Goal: Book appointment/travel/reservation

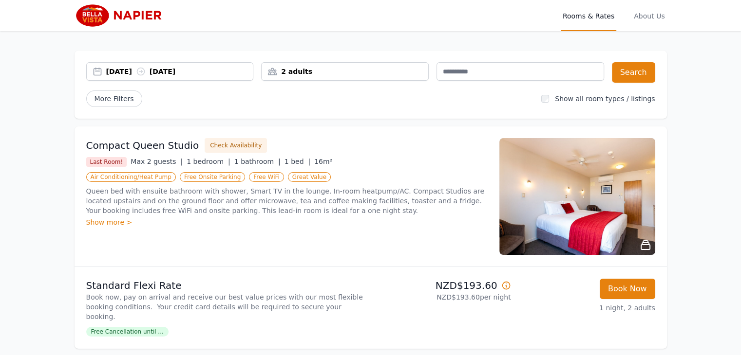
click at [186, 71] on div "[DATE] [DATE]" at bounding box center [179, 72] width 147 height 10
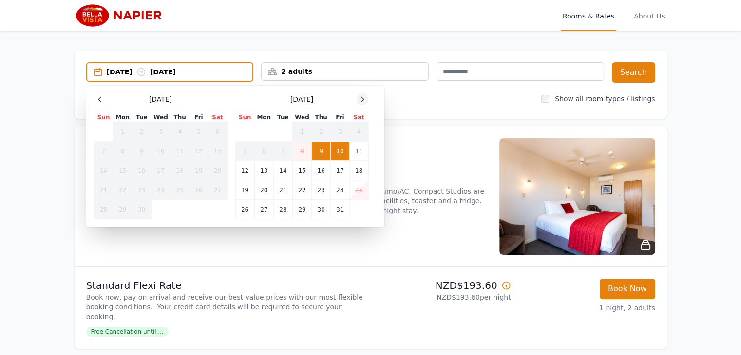
click at [362, 97] on icon at bounding box center [362, 99] width 2 height 4
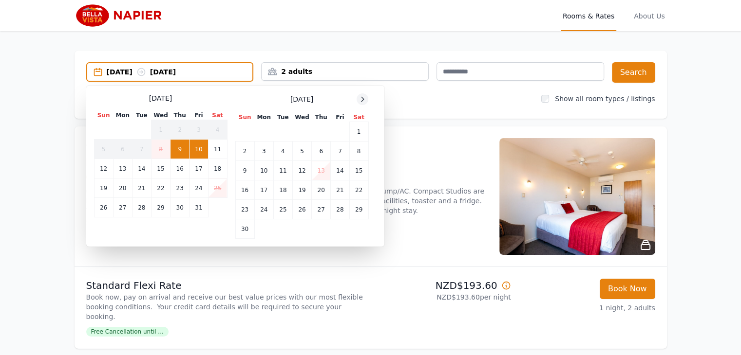
click at [362, 97] on icon at bounding box center [362, 99] width 2 height 4
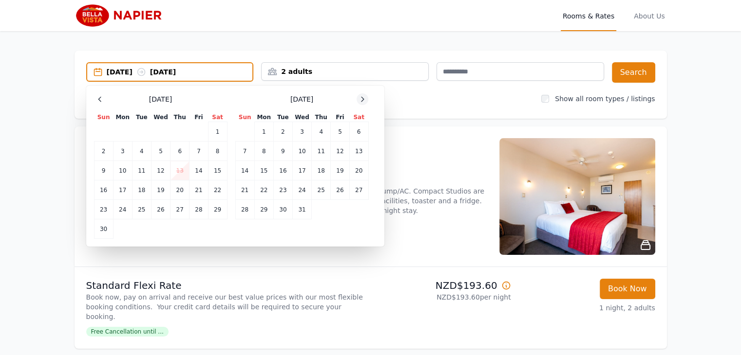
click at [362, 97] on icon at bounding box center [362, 99] width 2 height 4
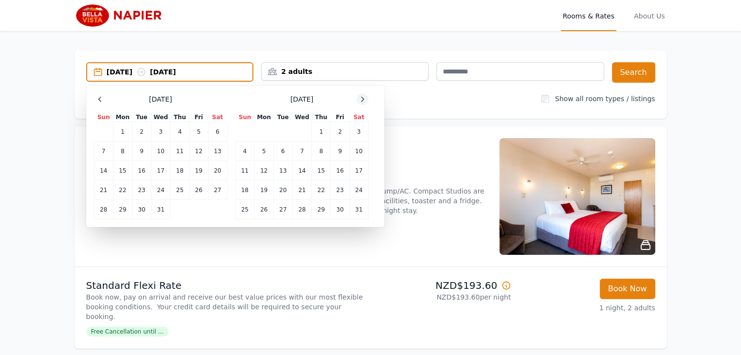
click at [362, 97] on icon at bounding box center [362, 99] width 2 height 4
click at [265, 191] on td "23" at bounding box center [263, 190] width 19 height 19
click at [282, 189] on td "24" at bounding box center [282, 190] width 19 height 19
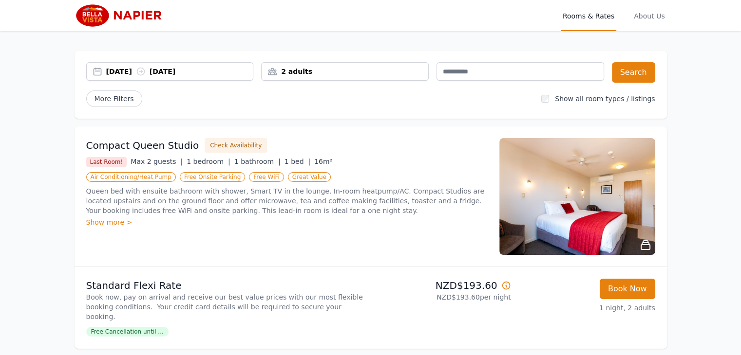
click at [356, 72] on div "2 adults" at bounding box center [344, 72] width 167 height 10
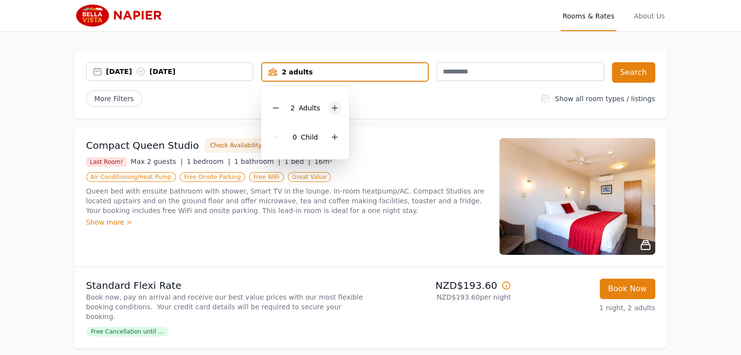
click at [331, 107] on icon at bounding box center [335, 108] width 8 height 8
click at [375, 98] on div "More Filters" at bounding box center [309, 99] width 447 height 17
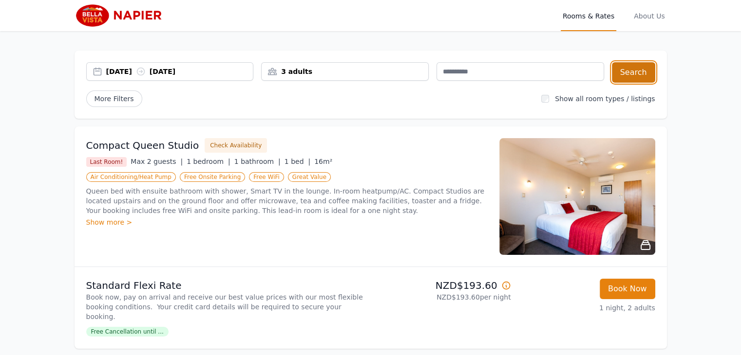
click at [629, 74] on button "Search" at bounding box center [633, 72] width 43 height 20
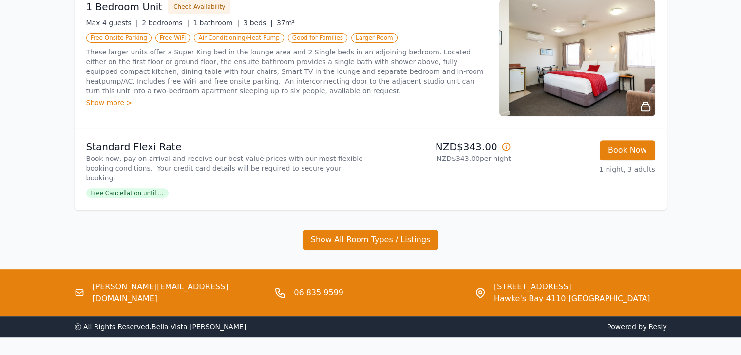
scroll to position [382, 0]
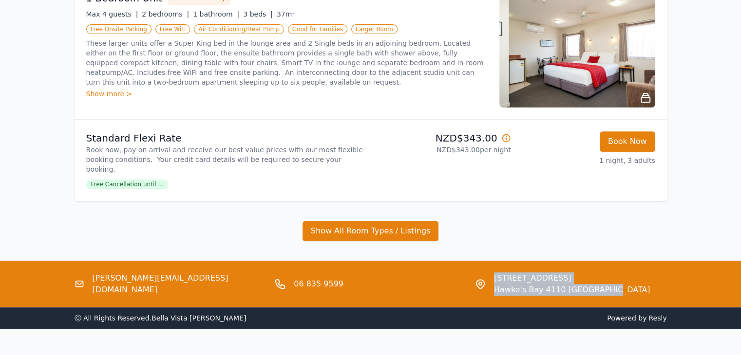
drag, startPoint x: 604, startPoint y: 268, endPoint x: 493, endPoint y: 258, distance: 111.4
click at [493, 273] on div "[STREET_ADDRESS][PERSON_NAME][PERSON_NAME]" at bounding box center [570, 284] width 192 height 23
copy div "[STREET_ADDRESS][PERSON_NAME][PERSON_NAME]"
